Goal: Navigation & Orientation: Find specific page/section

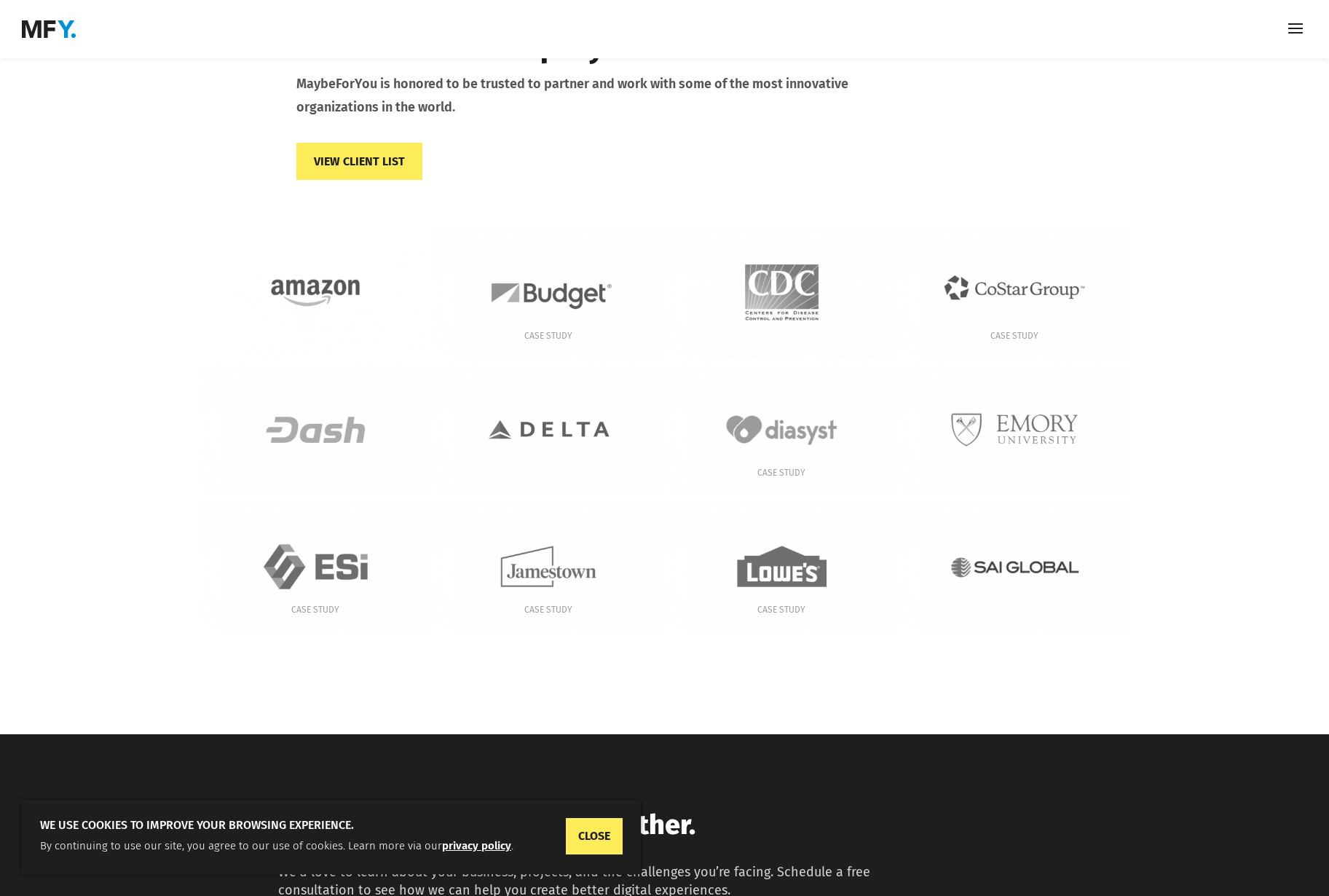
scroll to position [3165, 0]
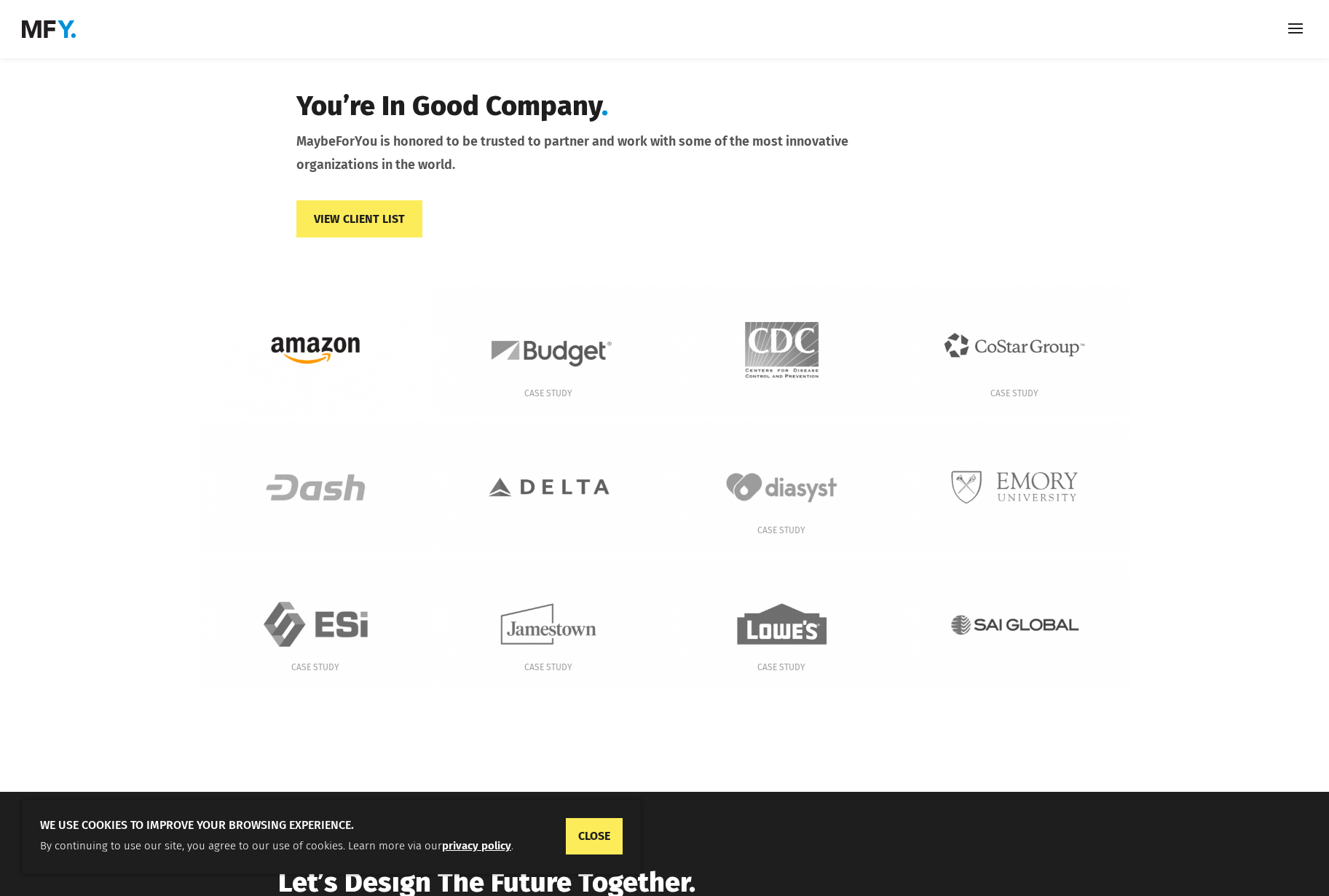
click at [313, 319] on img at bounding box center [315, 350] width 233 height 132
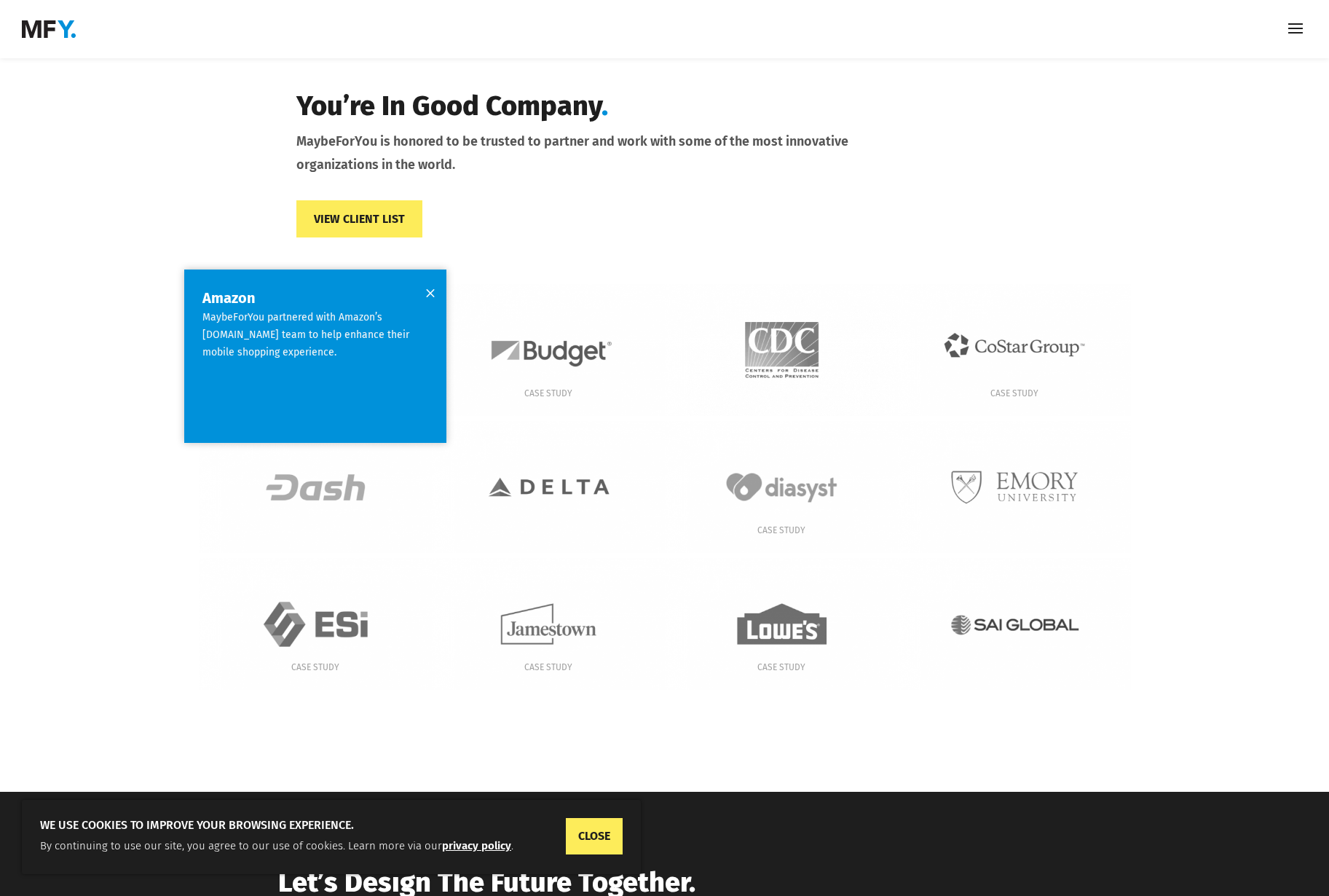
click at [316, 309] on p "MaybeForYou partnered with Amazon’s Fabric.com team to help enhance their mobil…" at bounding box center [315, 337] width 226 height 56
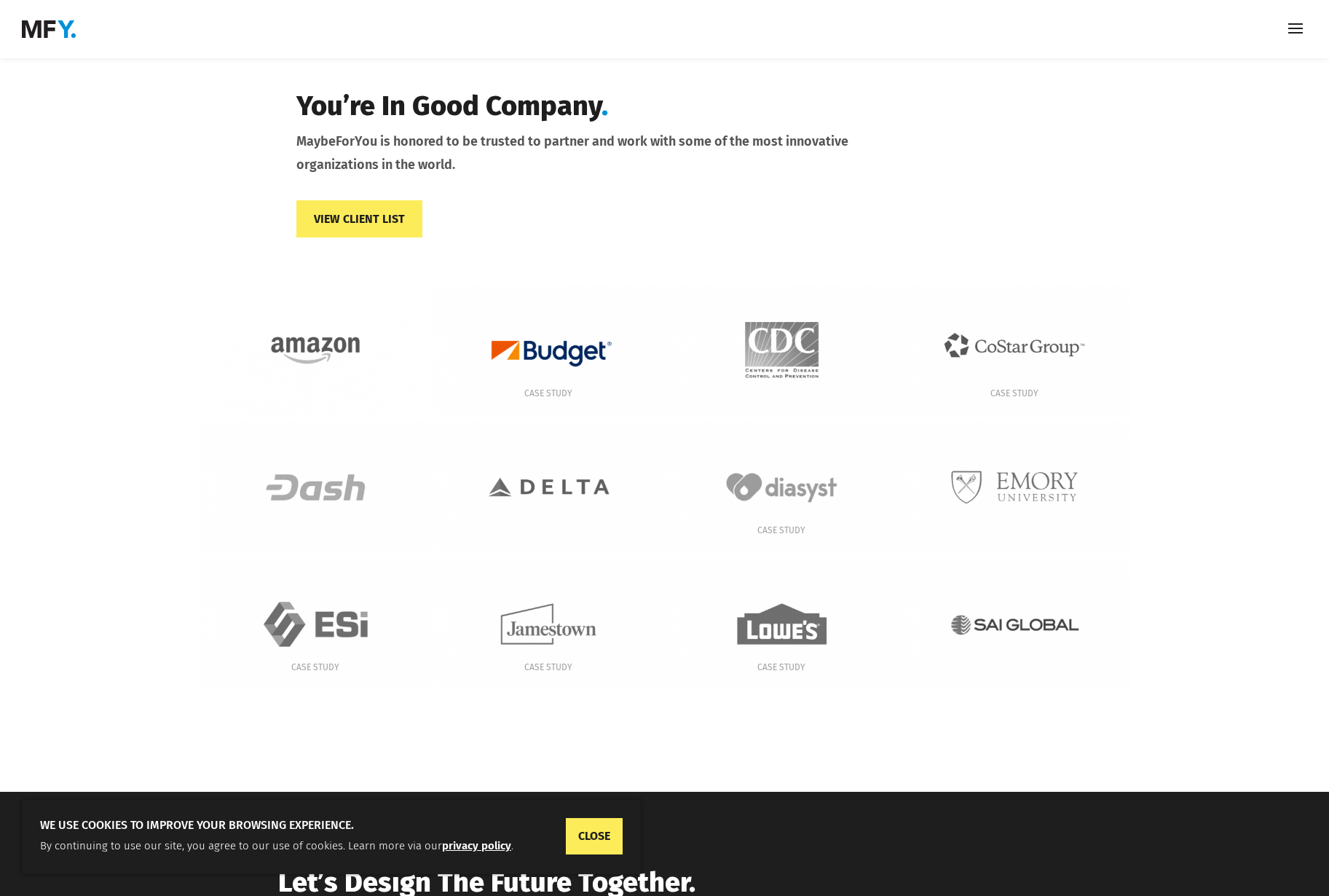
click at [542, 327] on img at bounding box center [548, 350] width 233 height 132
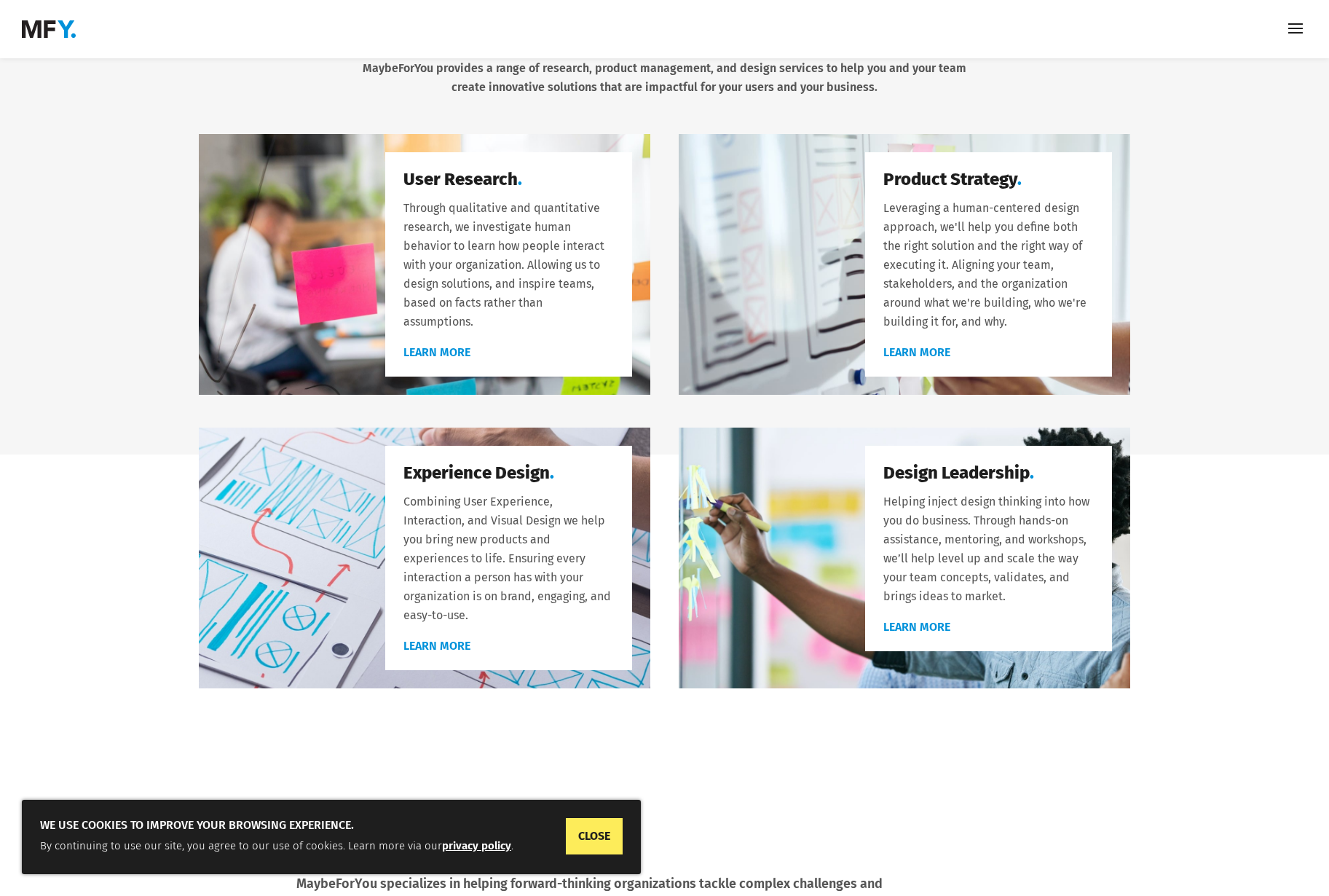
scroll to position [0, 0]
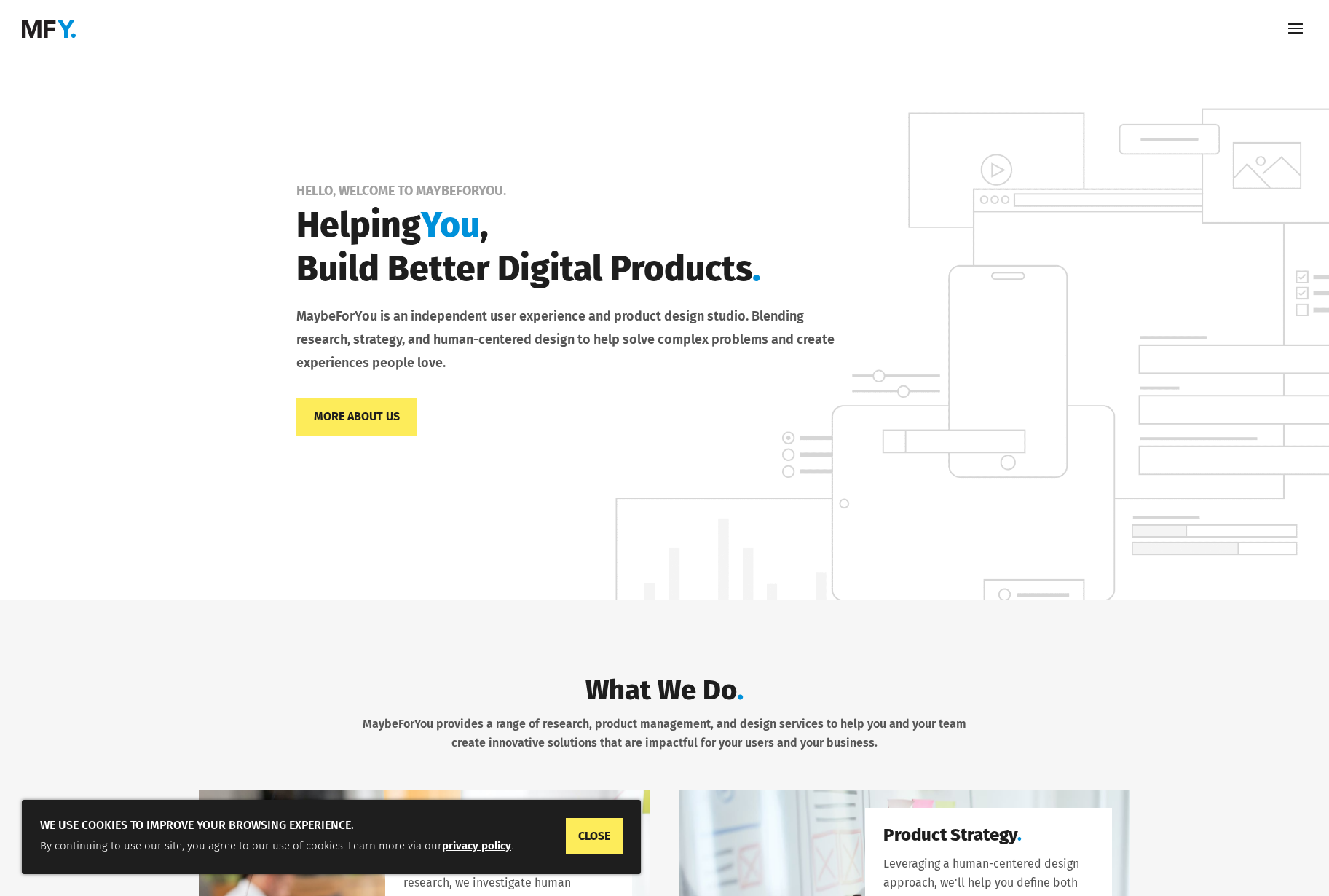
click at [1292, 31] on span at bounding box center [1296, 29] width 24 height 24
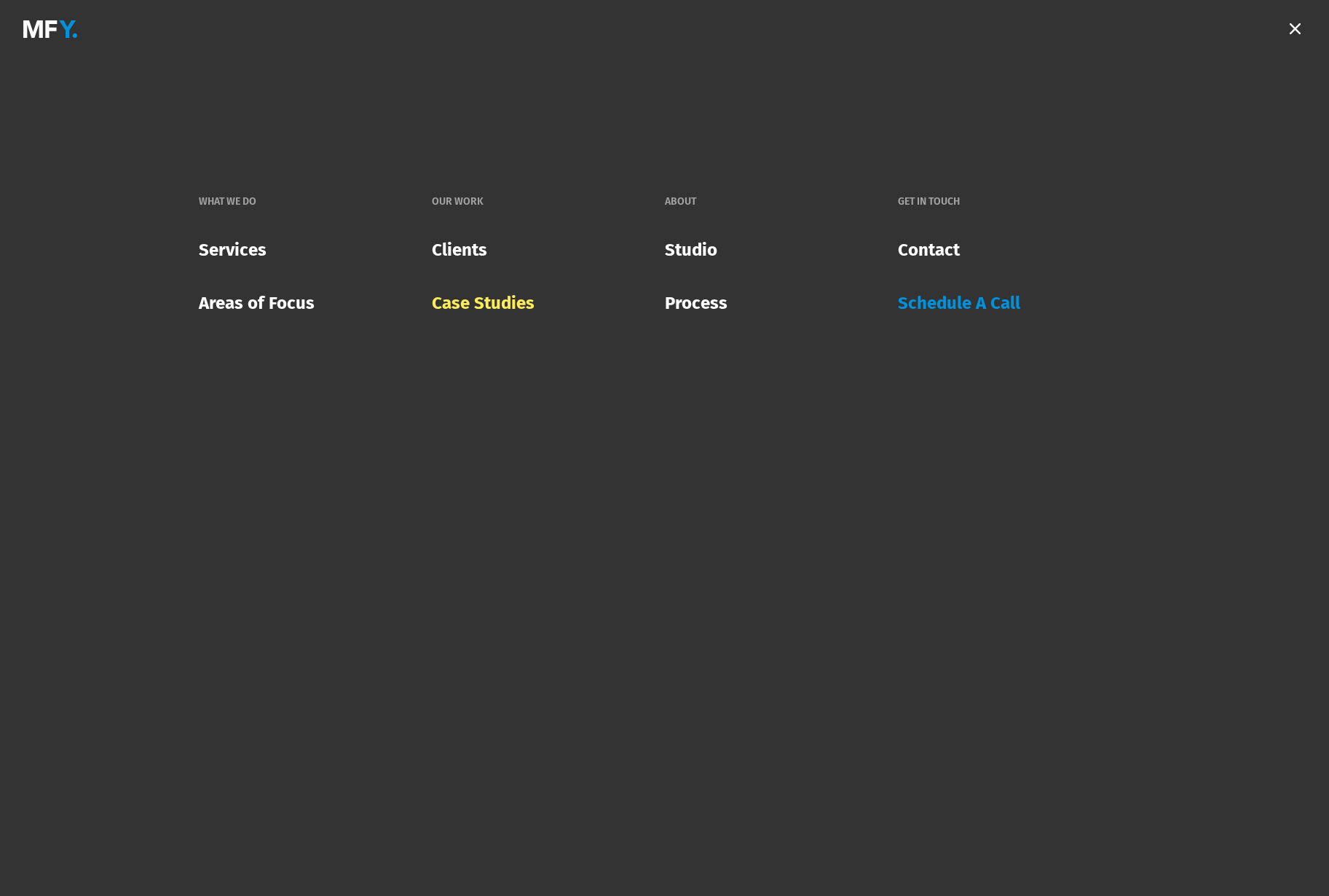
click at [498, 301] on link "Case Studies" at bounding box center [483, 303] width 103 height 43
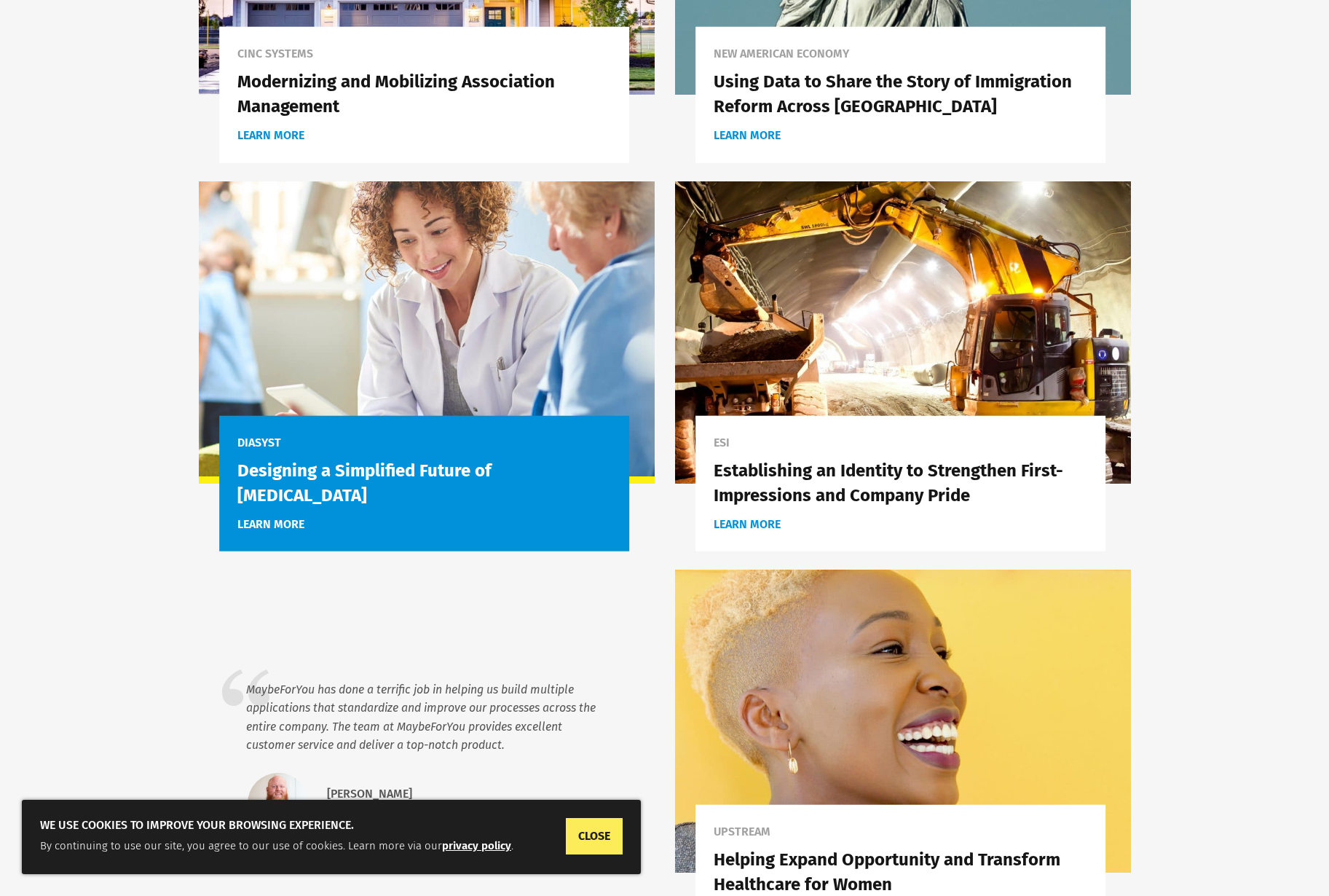
scroll to position [647, 0]
